Goal: Information Seeking & Learning: Learn about a topic

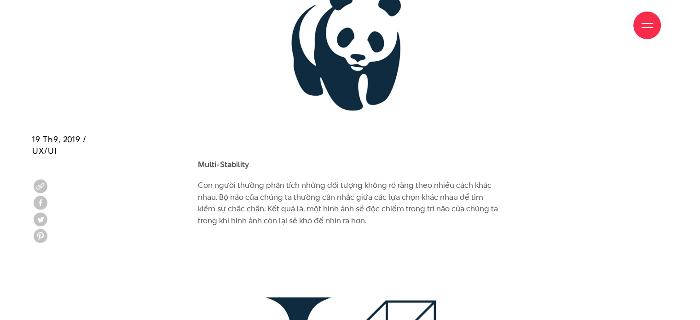
scroll to position [2116, 0]
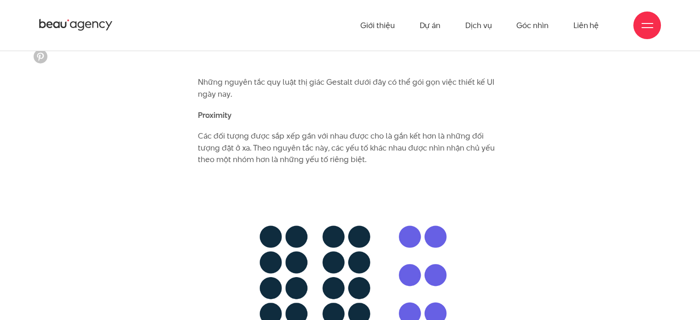
scroll to position [2576, 0]
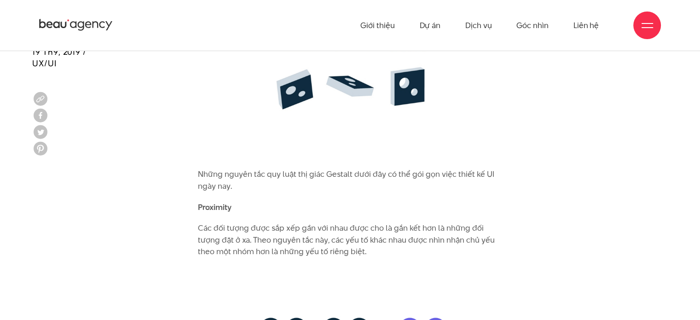
click at [231, 201] on b "Proximity" at bounding box center [215, 206] width 34 height 11
drag, startPoint x: 231, startPoint y: 194, endPoint x: 205, endPoint y: 195, distance: 26.2
click at [205, 201] on b "Proximity" at bounding box center [215, 206] width 34 height 11
copy div "Proximity"
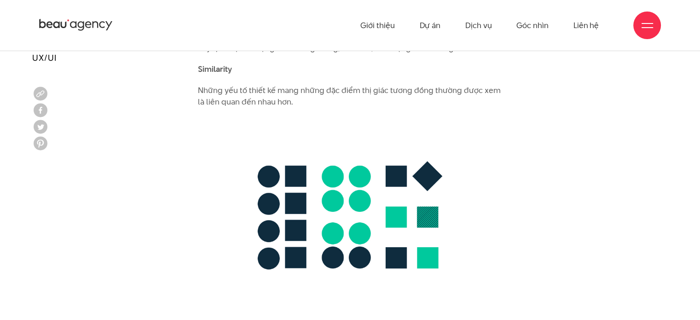
scroll to position [3495, 0]
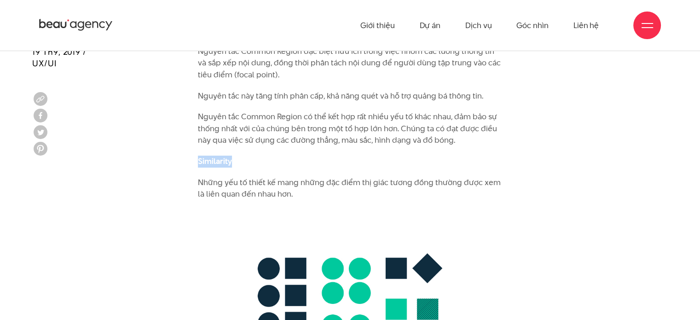
drag, startPoint x: 232, startPoint y: 148, endPoint x: 191, endPoint y: 149, distance: 41.0
copy b "Similarity"
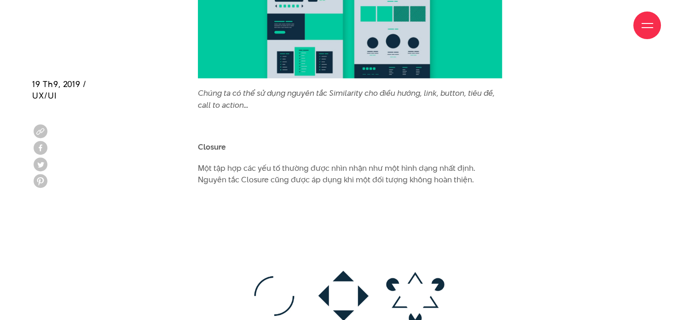
scroll to position [4231, 0]
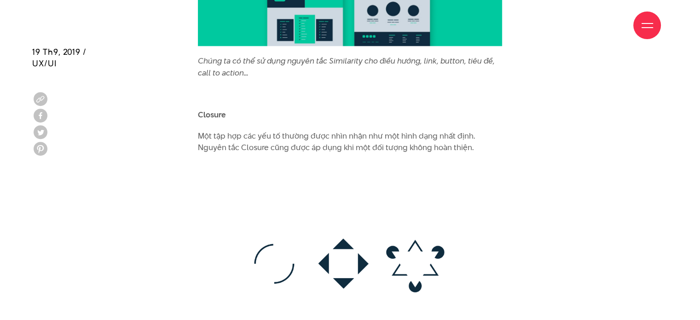
click at [225, 109] on p "Closure" at bounding box center [350, 115] width 304 height 12
click at [223, 109] on b "Closure" at bounding box center [212, 114] width 28 height 11
click at [205, 109] on b "Closure" at bounding box center [212, 114] width 28 height 11
click at [225, 109] on b "Closure" at bounding box center [212, 114] width 28 height 11
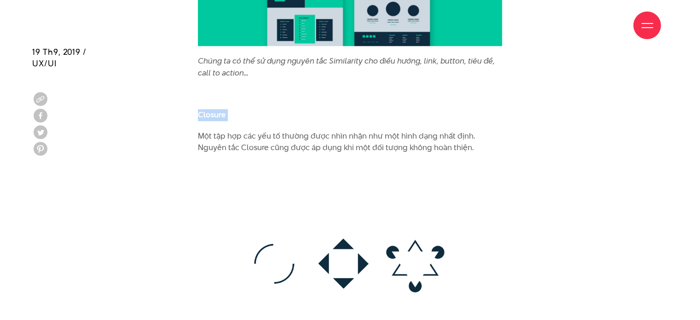
drag, startPoint x: 225, startPoint y: 103, endPoint x: 196, endPoint y: 100, distance: 29.1
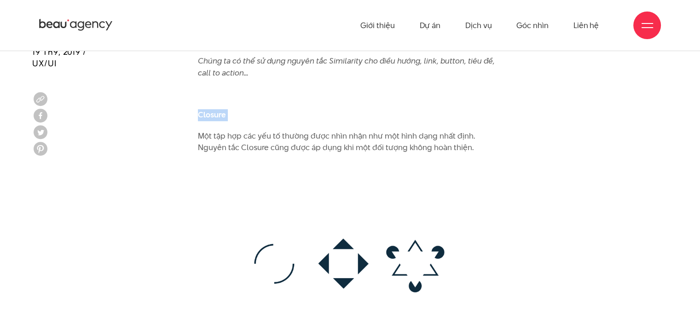
click at [348, 176] on img at bounding box center [350, 263] width 304 height 201
copy div "Closure"
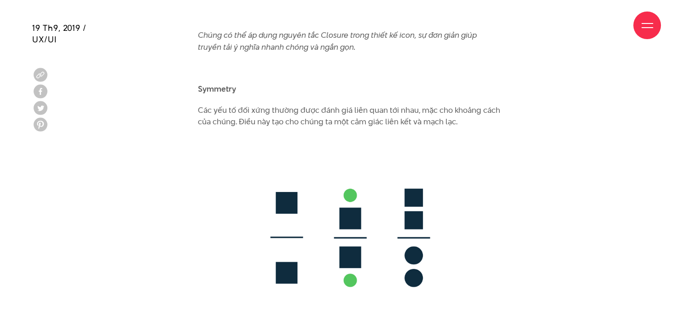
scroll to position [4875, 0]
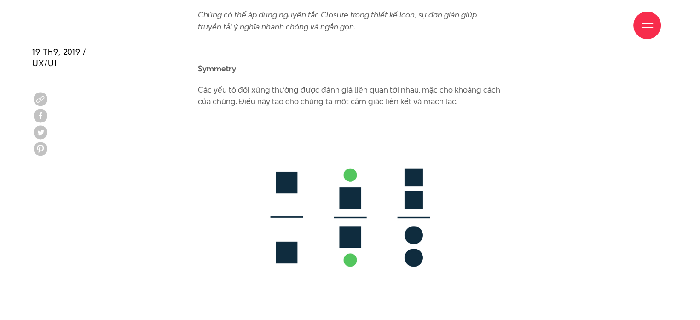
click at [225, 63] on b "Symmetry" at bounding box center [217, 68] width 38 height 11
copy b "Symmetry"
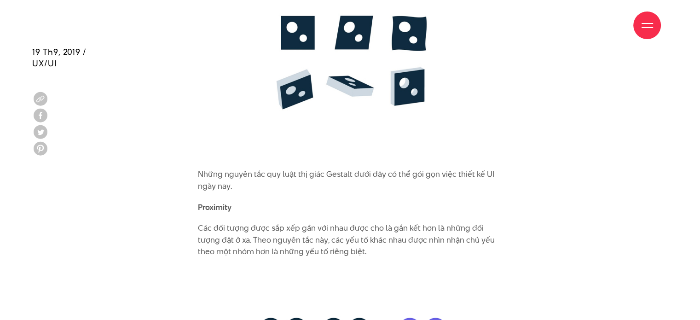
scroll to position [2667, 0]
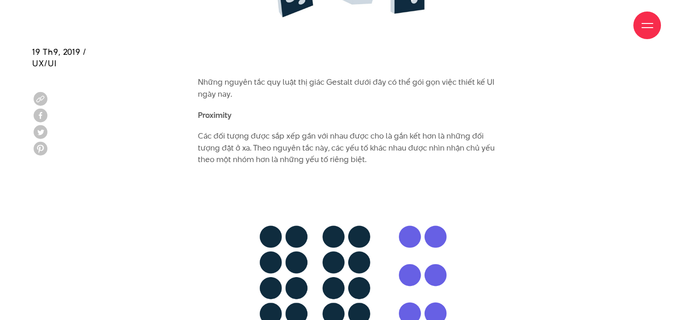
click at [367, 149] on p "Các đối tượng được sắp xếp gần với nhau được cho là gắn kết hơn là những đối tư…" at bounding box center [350, 147] width 304 height 35
click at [364, 149] on p "Các đối tượng được sắp xếp gần với nhau được cho là gắn kết hơn là những đối tư…" at bounding box center [350, 147] width 304 height 35
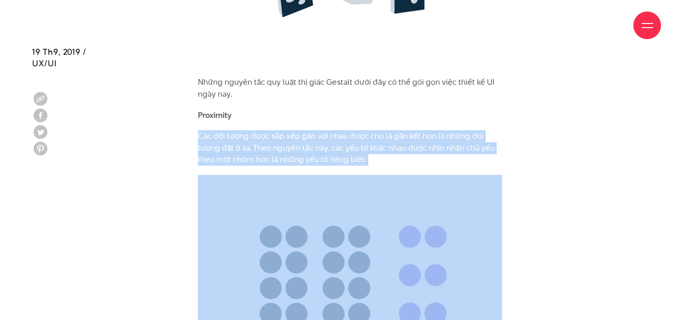
drag, startPoint x: 364, startPoint y: 149, endPoint x: 189, endPoint y: 121, distance: 176.9
copy div "Các đối tượng được sắp xếp gần với nhau được cho là gắn kết hơn là những đối tư…"
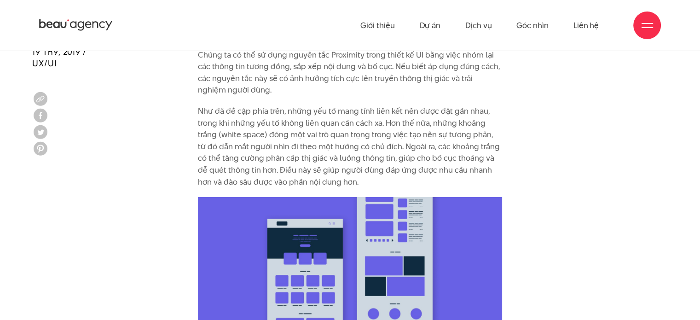
click at [313, 139] on p "Như đã đề cập phía trên, những yếu tố mang tính liên kết nên được đặt gần nhau,…" at bounding box center [350, 146] width 304 height 82
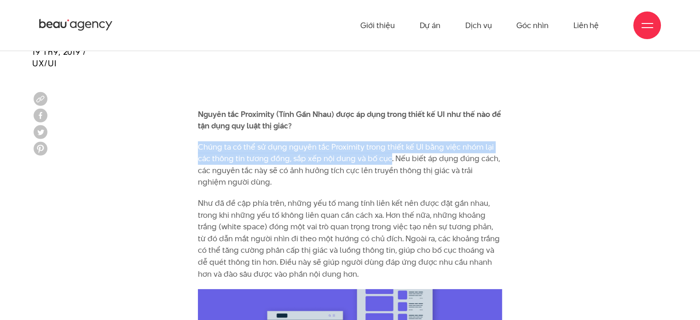
drag, startPoint x: 389, startPoint y: 149, endPoint x: 175, endPoint y: 132, distance: 215.0
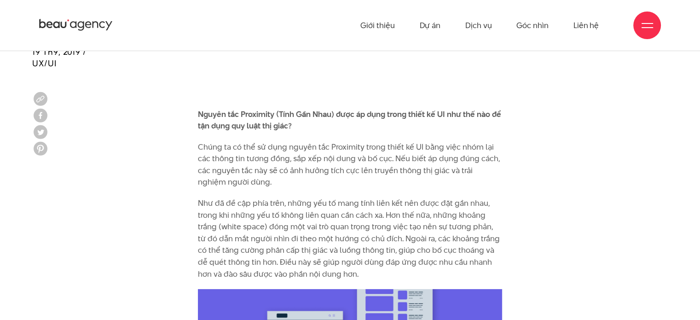
click at [327, 171] on p "Chúng ta có thể sử dụng nguyên tắc Proximity trong thiết kế UI bằng việc nhóm l…" at bounding box center [350, 164] width 304 height 47
click at [254, 173] on p "Chúng ta có thể sử dụng nguyên tắc Proximity trong thiết kế UI bằng việc nhóm l…" at bounding box center [350, 164] width 304 height 47
drag, startPoint x: 247, startPoint y: 169, endPoint x: 177, endPoint y: 130, distance: 79.7
copy p "Chúng ta có thể sử dụng nguyên tắc Proximity trong thiết kế UI bằng việc nhóm l…"
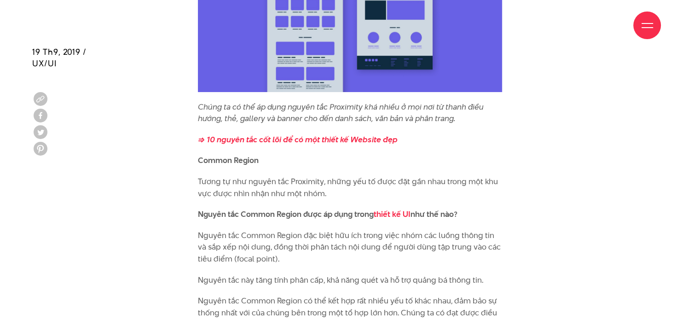
scroll to position [3403, 0]
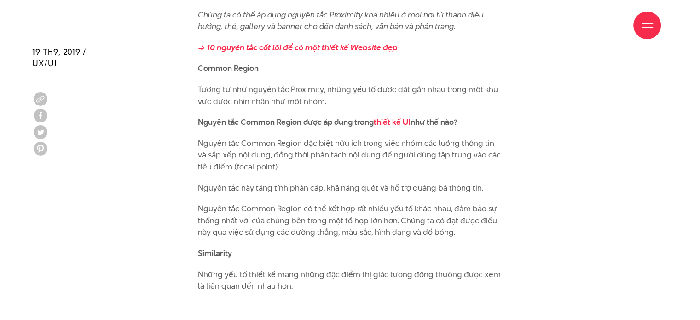
click at [259, 63] on p "Common Region" at bounding box center [350, 69] width 304 height 12
drag, startPoint x: 259, startPoint y: 57, endPoint x: 190, endPoint y: 58, distance: 68.5
copy b "Common Region"
drag, startPoint x: 264, startPoint y: 154, endPoint x: 176, endPoint y: 124, distance: 93.4
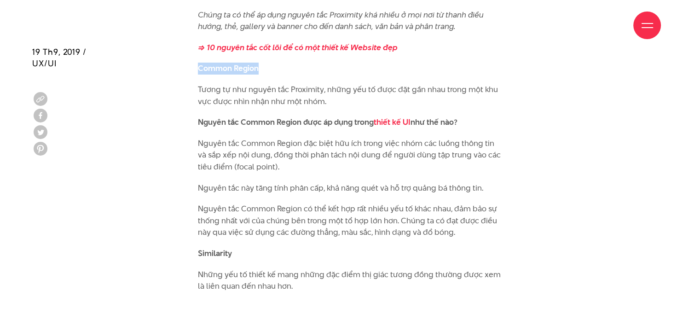
copy p "Nguyên tắc Common Region đặc biệt hữu ích trong việc nhóm các luồng thông tin v…"
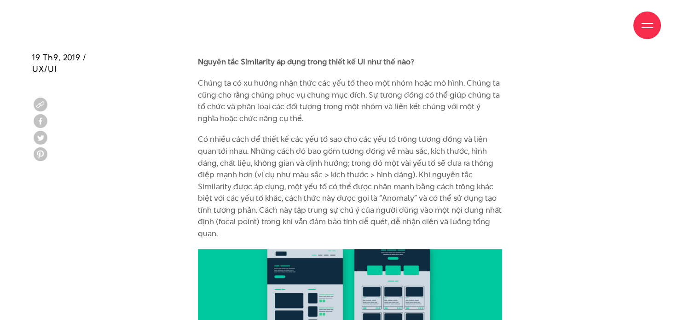
scroll to position [3863, 0]
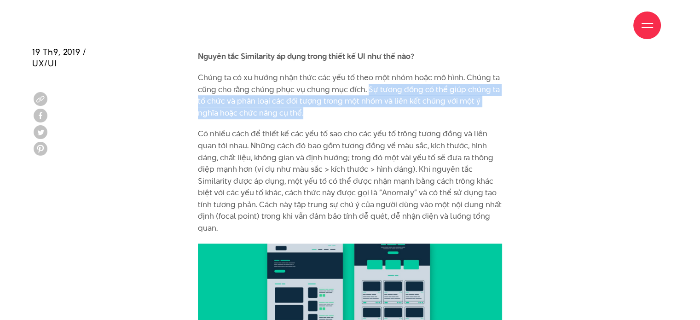
drag, startPoint x: 383, startPoint y: 89, endPoint x: 403, endPoint y: 100, distance: 23.5
click at [403, 100] on p "Chúng ta có xu hướng nhận thức các yếu tố theo một nhóm hoặc mô hình. Chúng ta …" at bounding box center [350, 95] width 304 height 47
copy p "Sự tương đồng có thể giúp chúng ta tổ chức và phân loại các đối tượng trong một…"
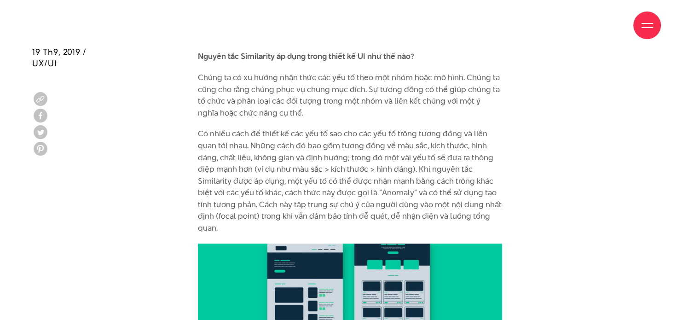
click at [343, 137] on p "Có nhiều cách để thiết kế các yếu tố sao cho các yếu tố trông tương đồng và liê…" at bounding box center [350, 181] width 304 height 106
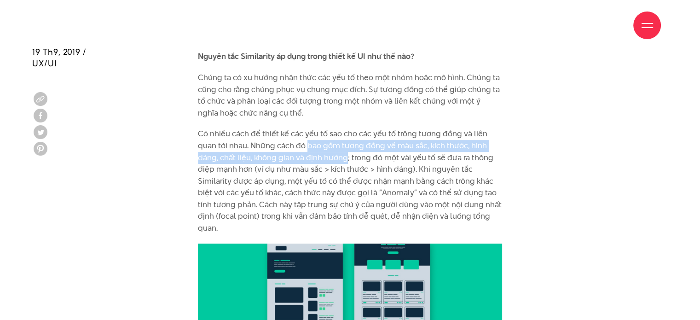
drag, startPoint x: 306, startPoint y: 134, endPoint x: 345, endPoint y: 146, distance: 41.0
click at [345, 146] on p "Có nhiều cách để thiết kế các yếu tố sao cho các yếu tố trông tương đồng và liê…" at bounding box center [350, 181] width 304 height 106
copy p "bao gồm tương đồng về màu sắc, kích thước, hình dáng, chất liệu, không gian và …"
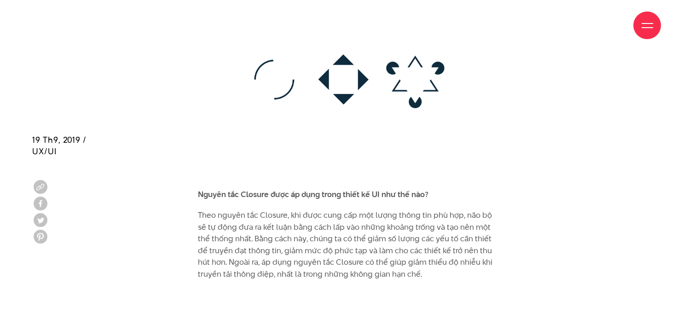
scroll to position [4507, 0]
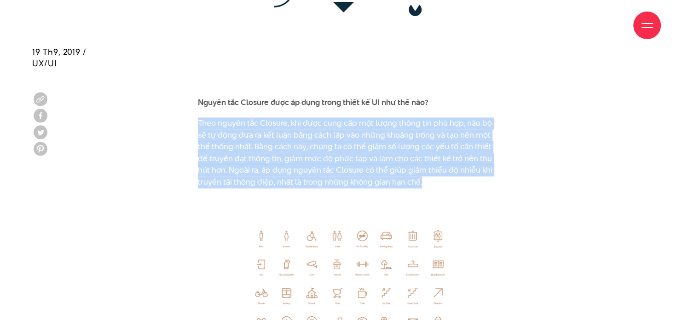
drag, startPoint x: 200, startPoint y: 109, endPoint x: 365, endPoint y: 164, distance: 174.4
click at [399, 171] on p "Theo nguyên tắc Closure, khi được cung cấp một lượng thông tin phù hợp, não bộ …" at bounding box center [350, 152] width 304 height 71
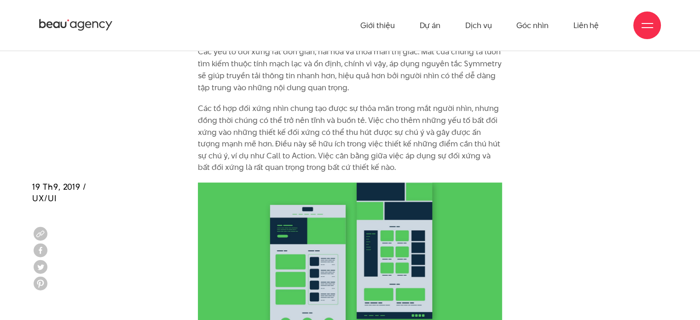
scroll to position [5059, 0]
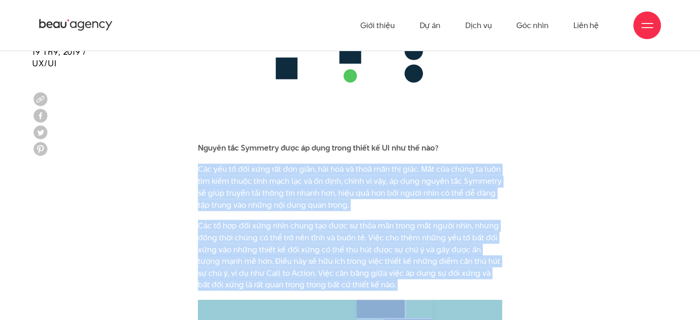
drag, startPoint x: 212, startPoint y: 161, endPoint x: 345, endPoint y: 266, distance: 169.7
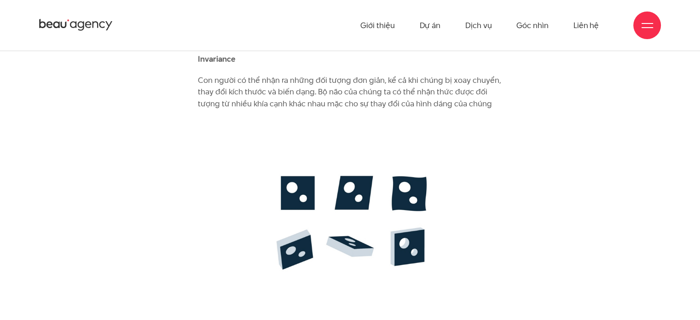
scroll to position [2231, 0]
